Goal: Task Accomplishment & Management: Manage account settings

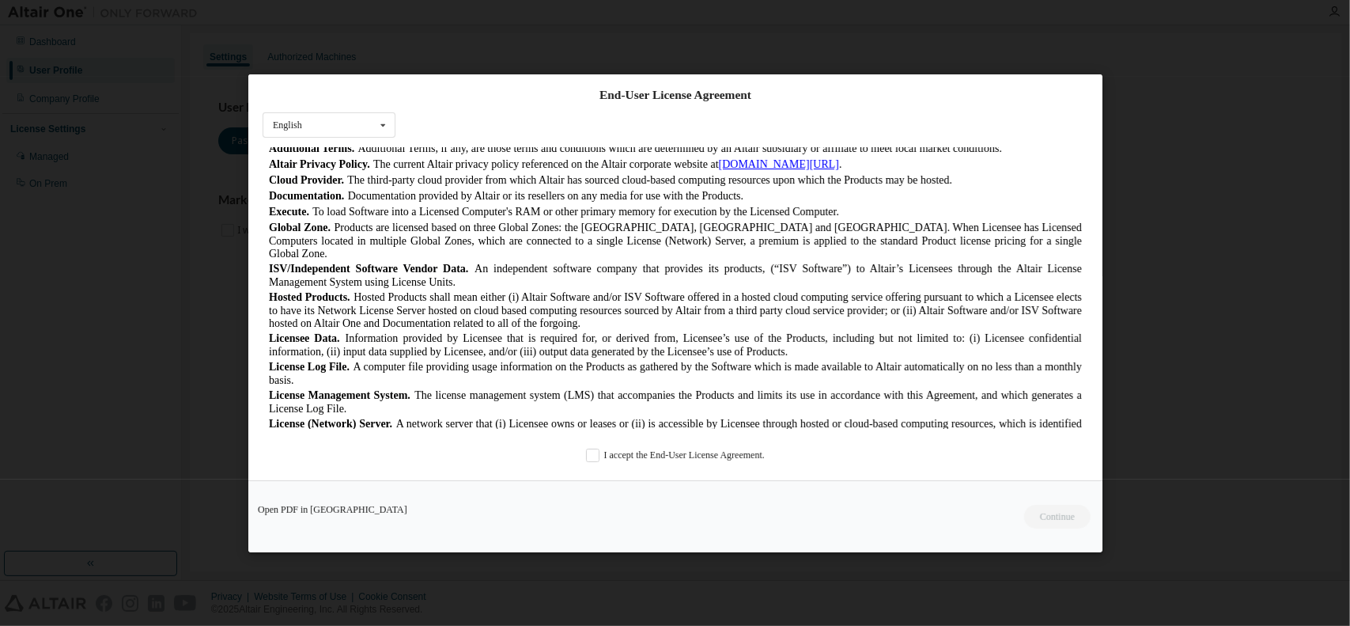
scroll to position [554, 0]
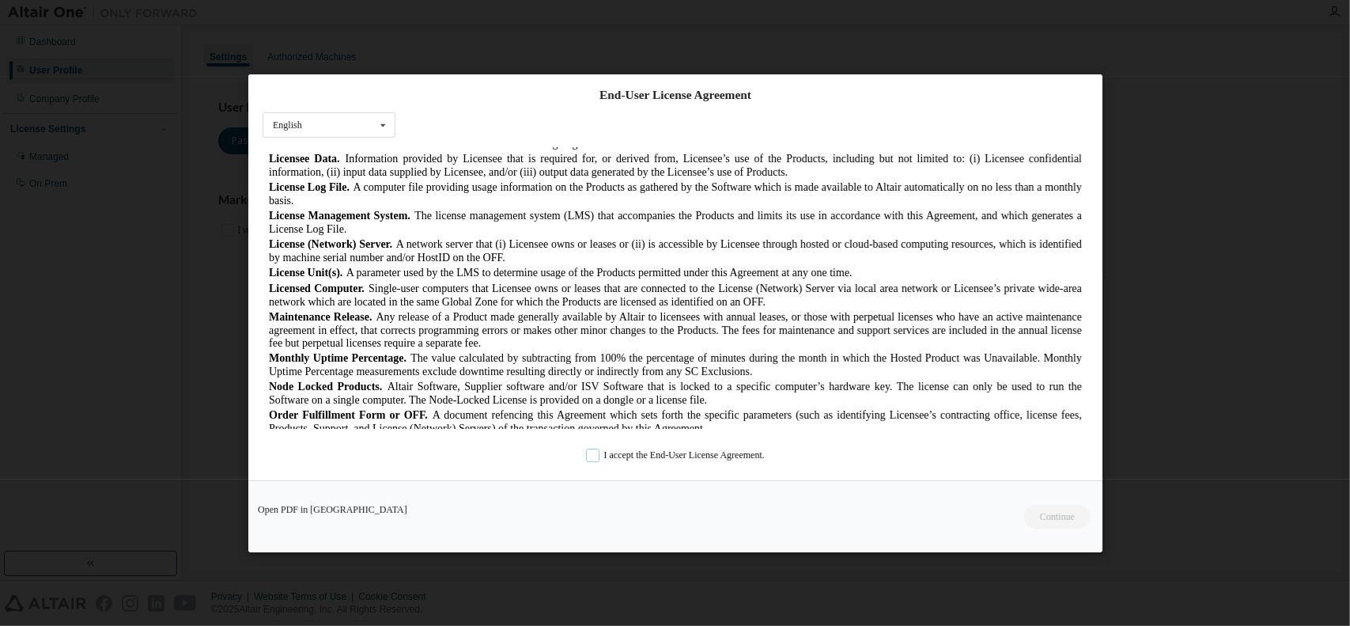
click at [688, 452] on label "I accept the End-User License Agreement." at bounding box center [675, 455] width 179 height 13
click at [1047, 519] on button "Continue" at bounding box center [1057, 516] width 68 height 24
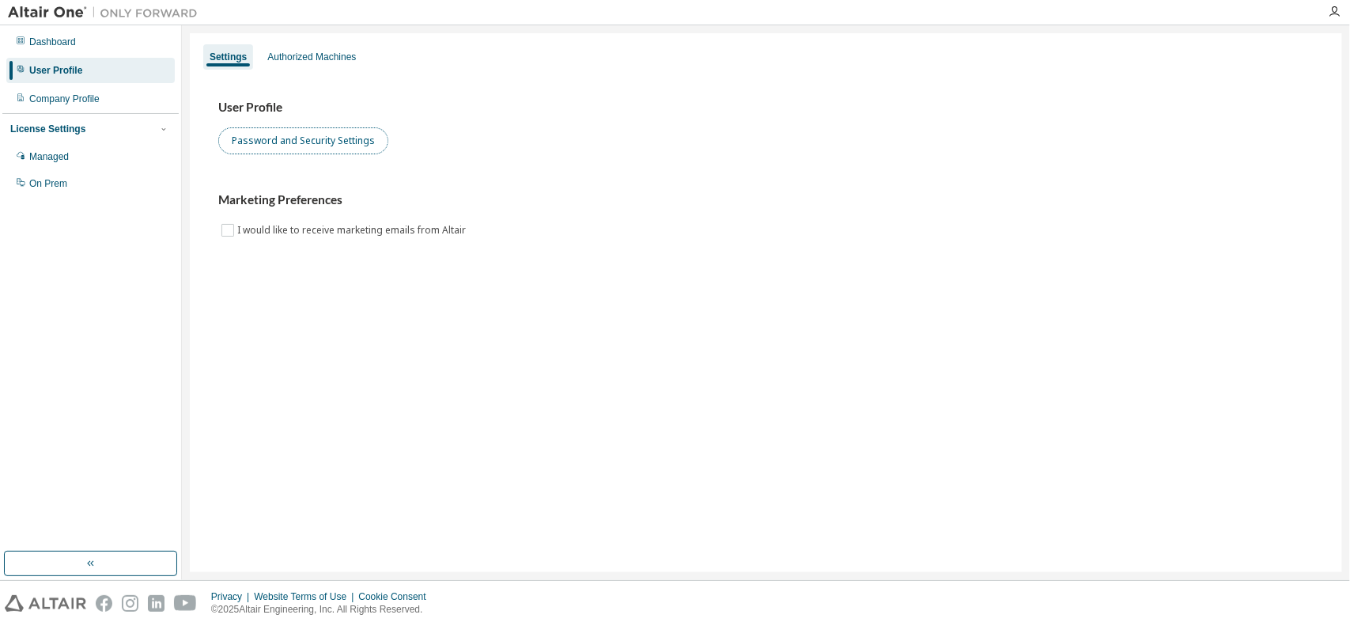
click at [294, 139] on button "Password and Security Settings" at bounding box center [303, 140] width 170 height 27
click at [1335, 16] on icon "button" at bounding box center [1334, 12] width 13 height 13
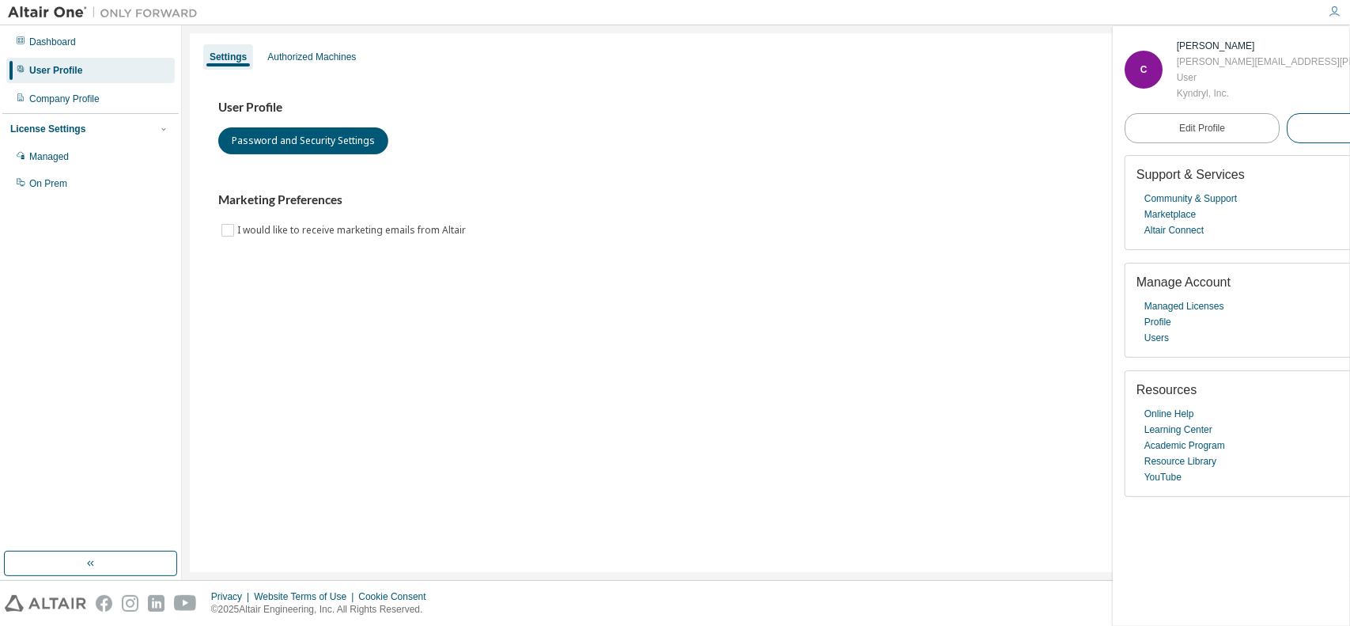
click at [1350, 132] on span "Logout" at bounding box center [1364, 128] width 29 height 16
